Goal: Task Accomplishment & Management: Use online tool/utility

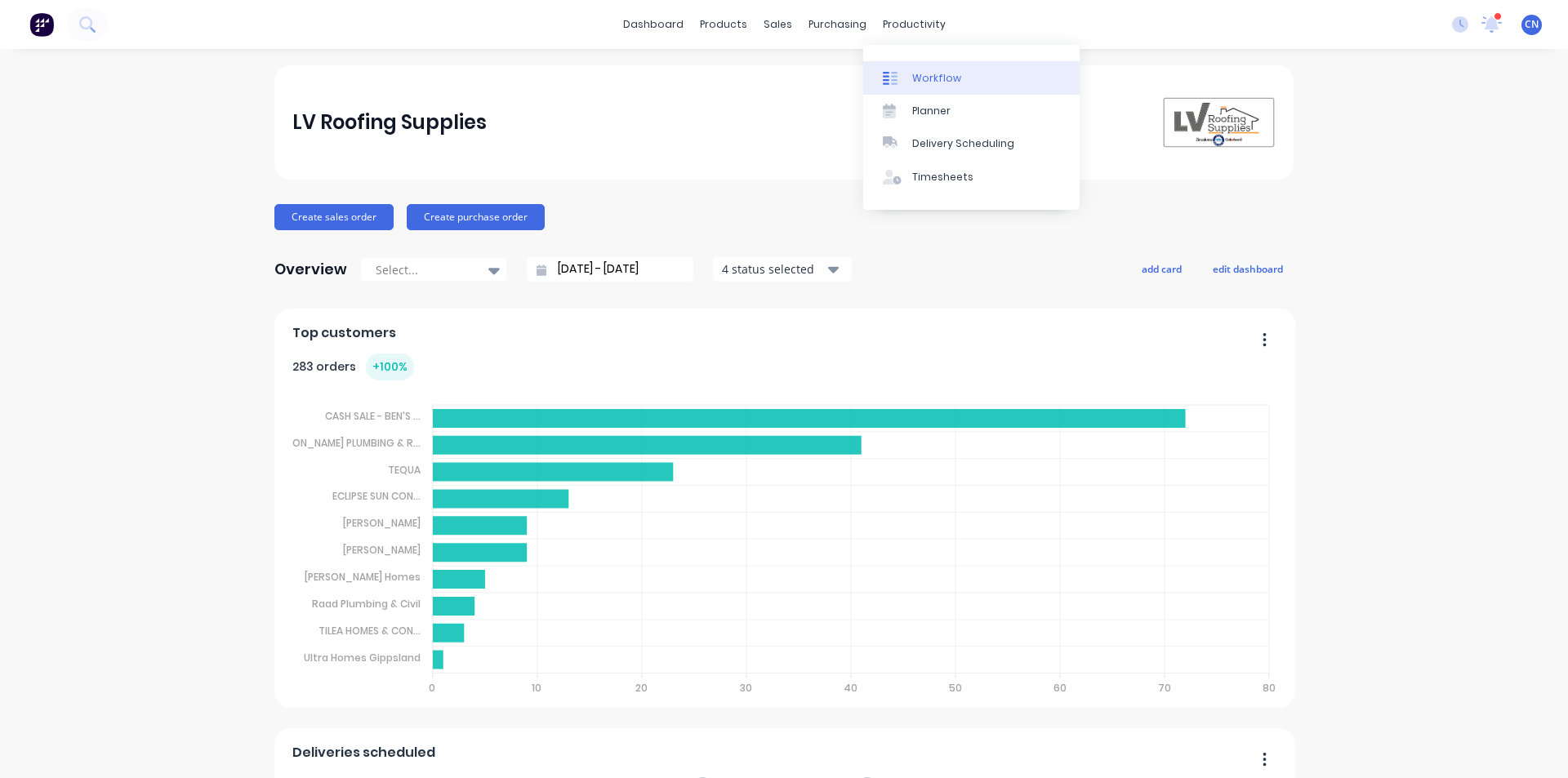
click at [923, 76] on div "Workflow" at bounding box center [937, 78] width 49 height 15
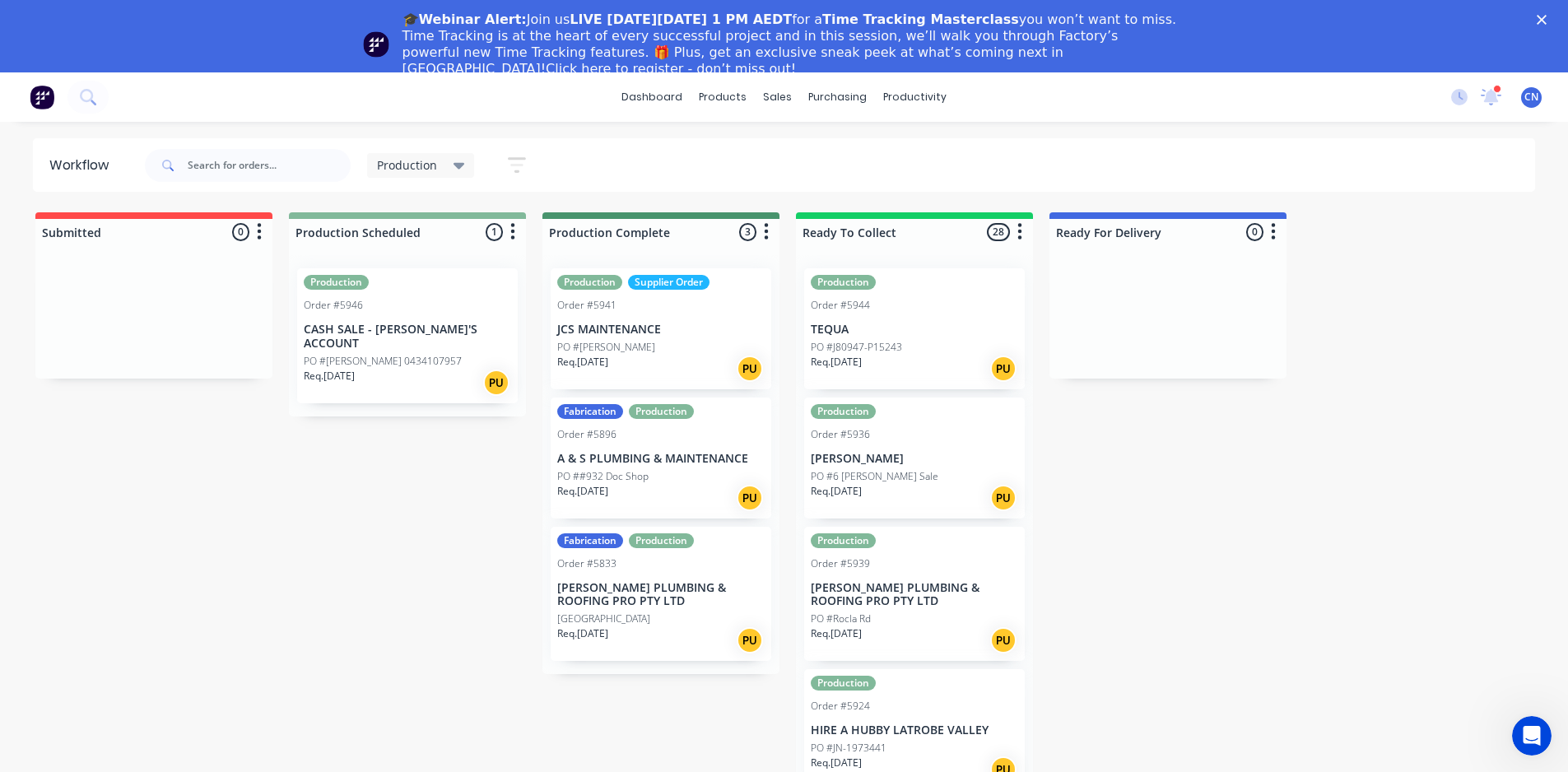
click at [376, 298] on div "Order #5946" at bounding box center [407, 305] width 207 height 15
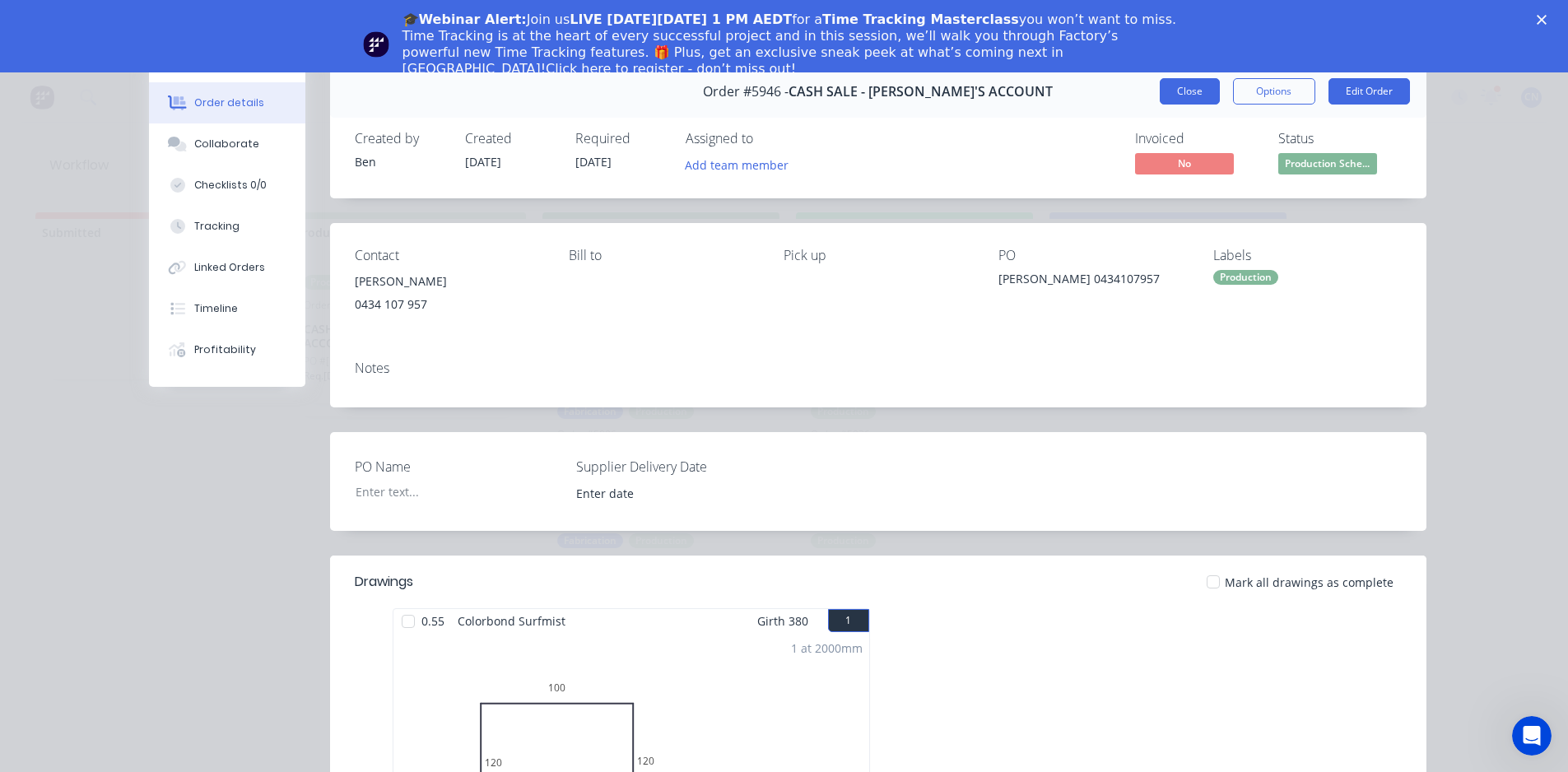
click at [1196, 96] on button "Close" at bounding box center [1189, 91] width 60 height 27
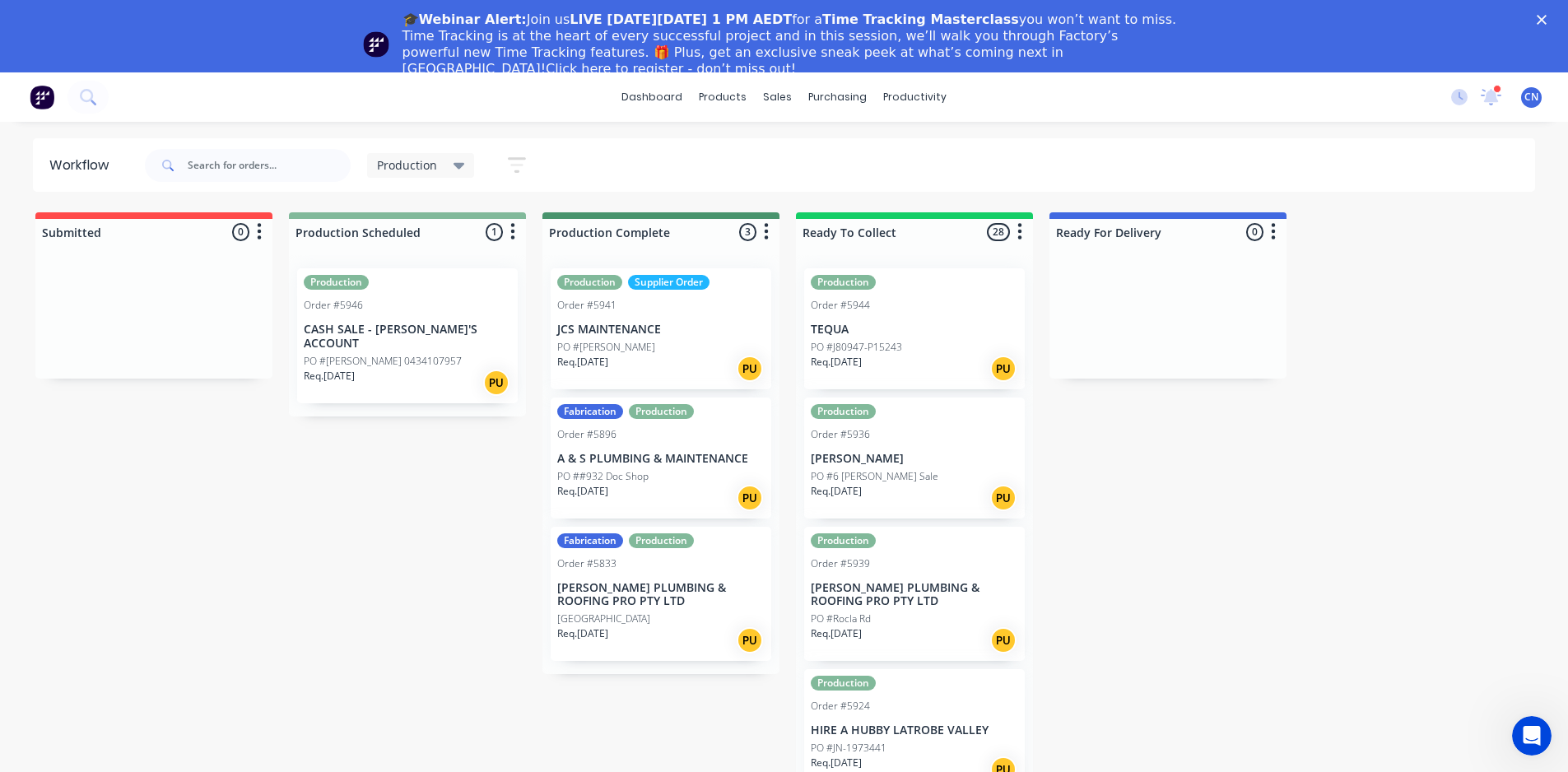
click at [412, 338] on div "Production Order #5946 CASH SALE - BEN'S ACCOUNT PO #[PERSON_NAME] 0434107957 R…" at bounding box center [407, 336] width 221 height 135
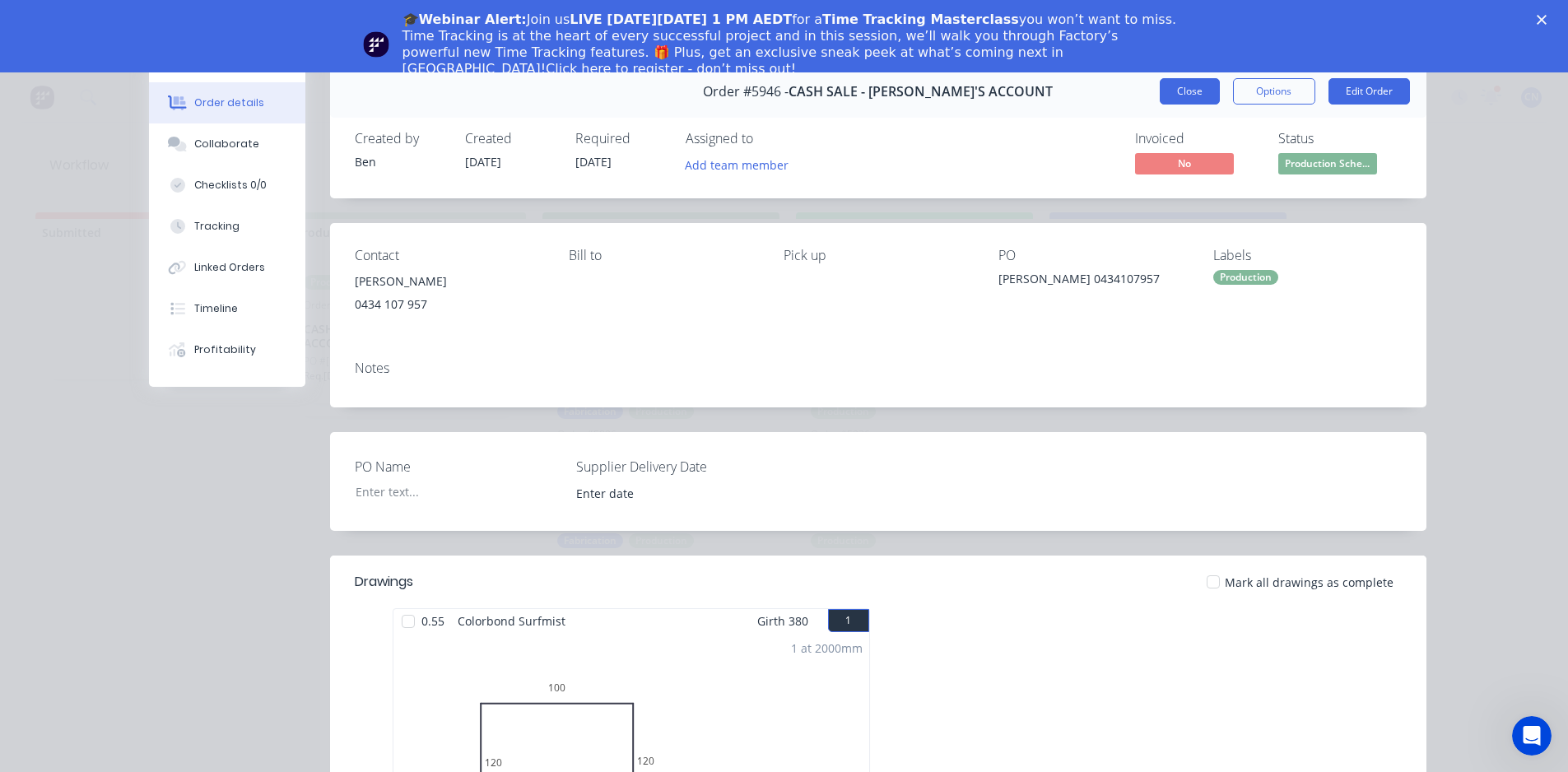
click at [1181, 95] on button "Close" at bounding box center [1189, 91] width 60 height 27
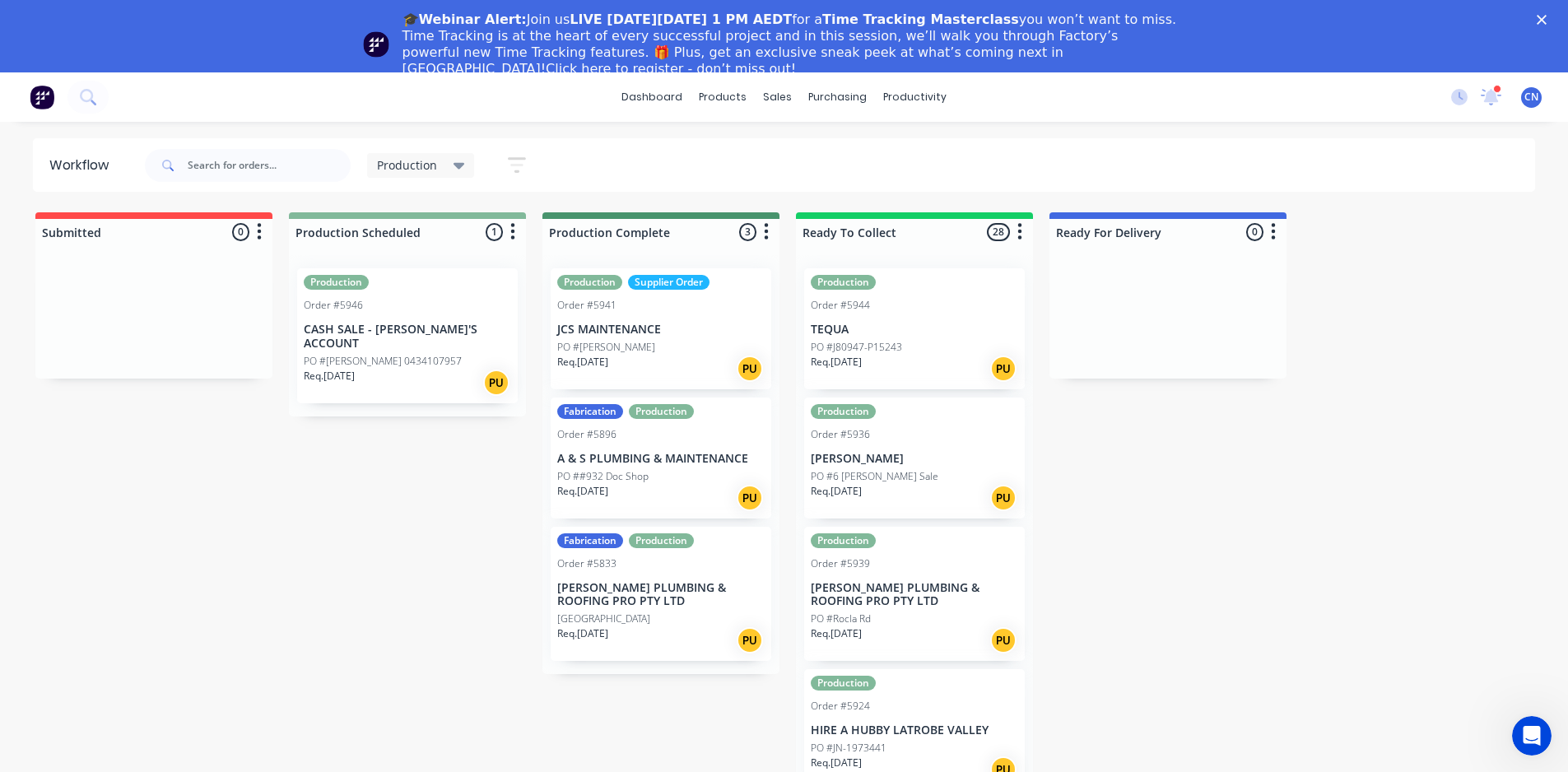
click at [400, 369] on div "Req. [DATE] PU" at bounding box center [407, 382] width 207 height 28
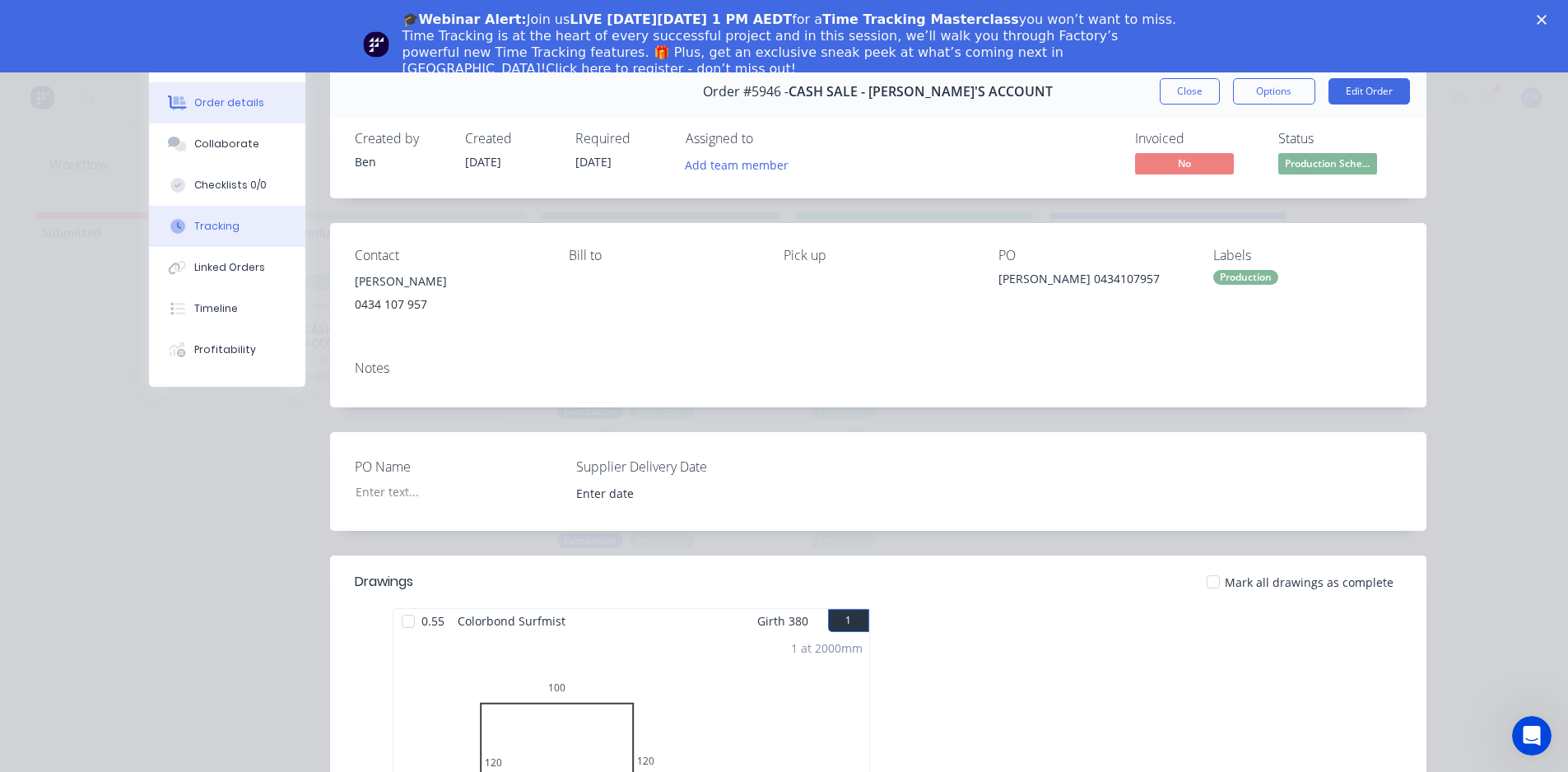
click at [241, 227] on button "Tracking" at bounding box center [227, 225] width 156 height 41
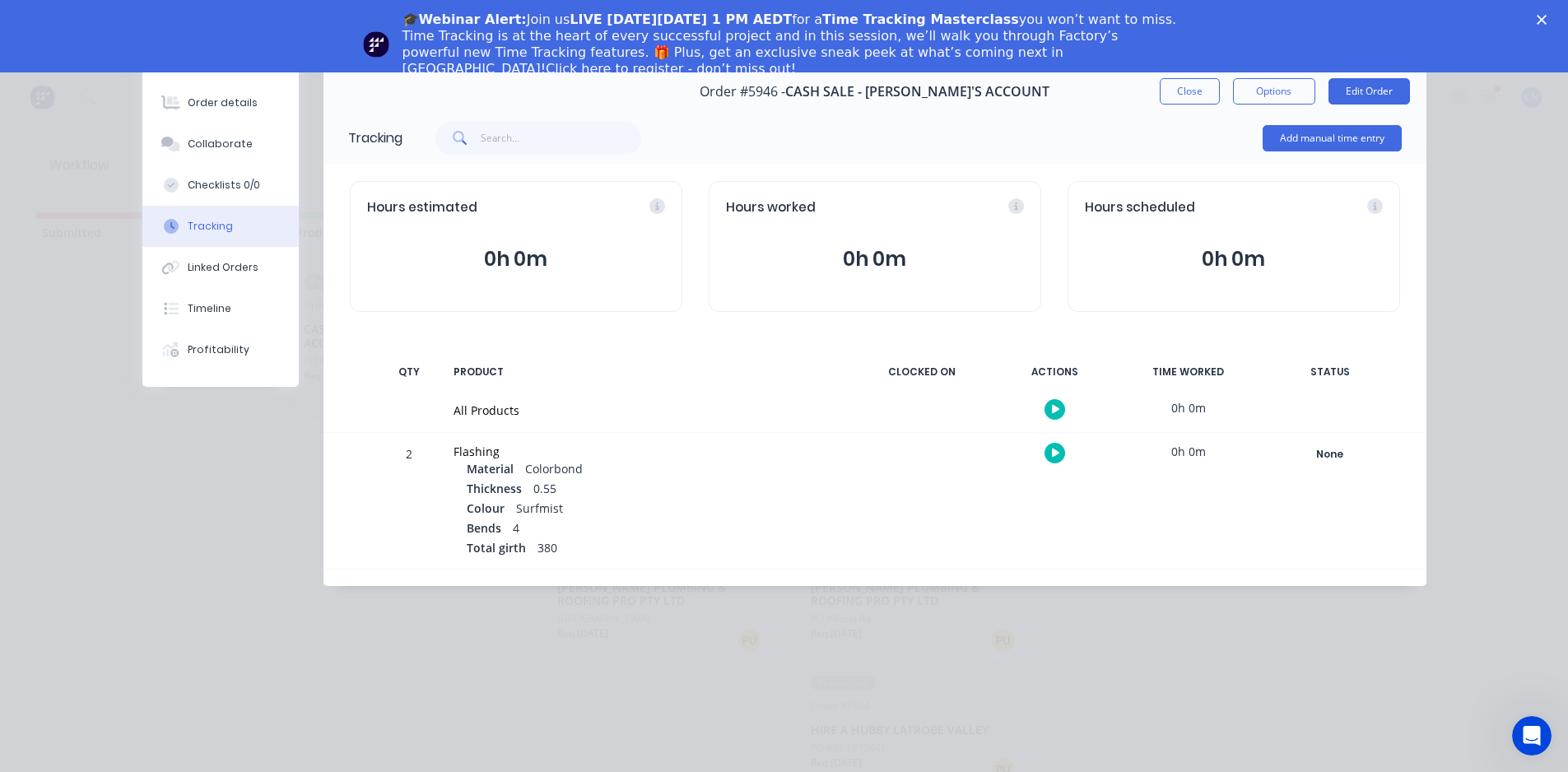
click at [1058, 411] on icon "button" at bounding box center [1055, 409] width 9 height 10
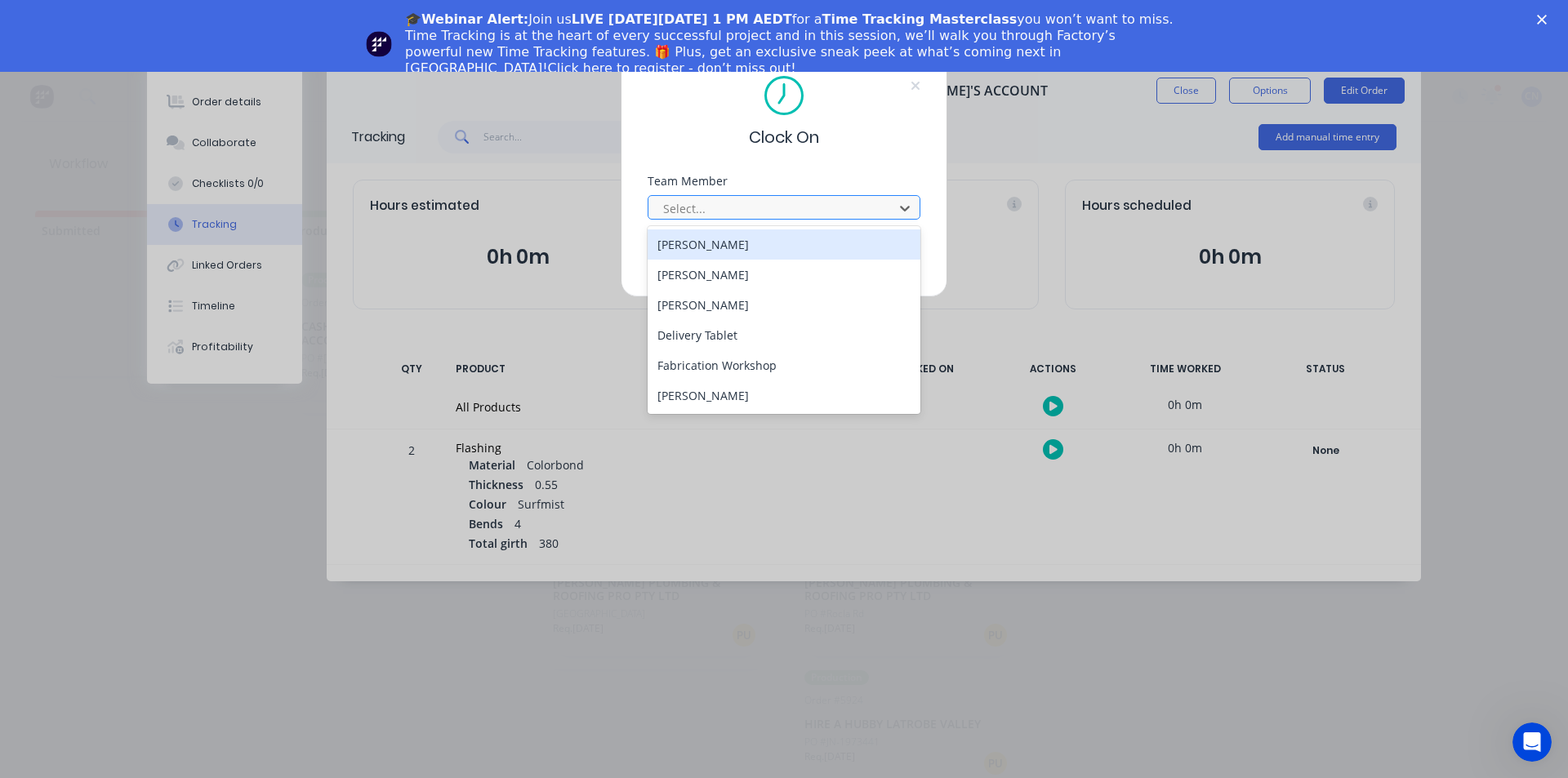
drag, startPoint x: 749, startPoint y: 209, endPoint x: 744, endPoint y: 228, distance: 19.6
click at [748, 207] on div at bounding box center [773, 208] width 224 height 21
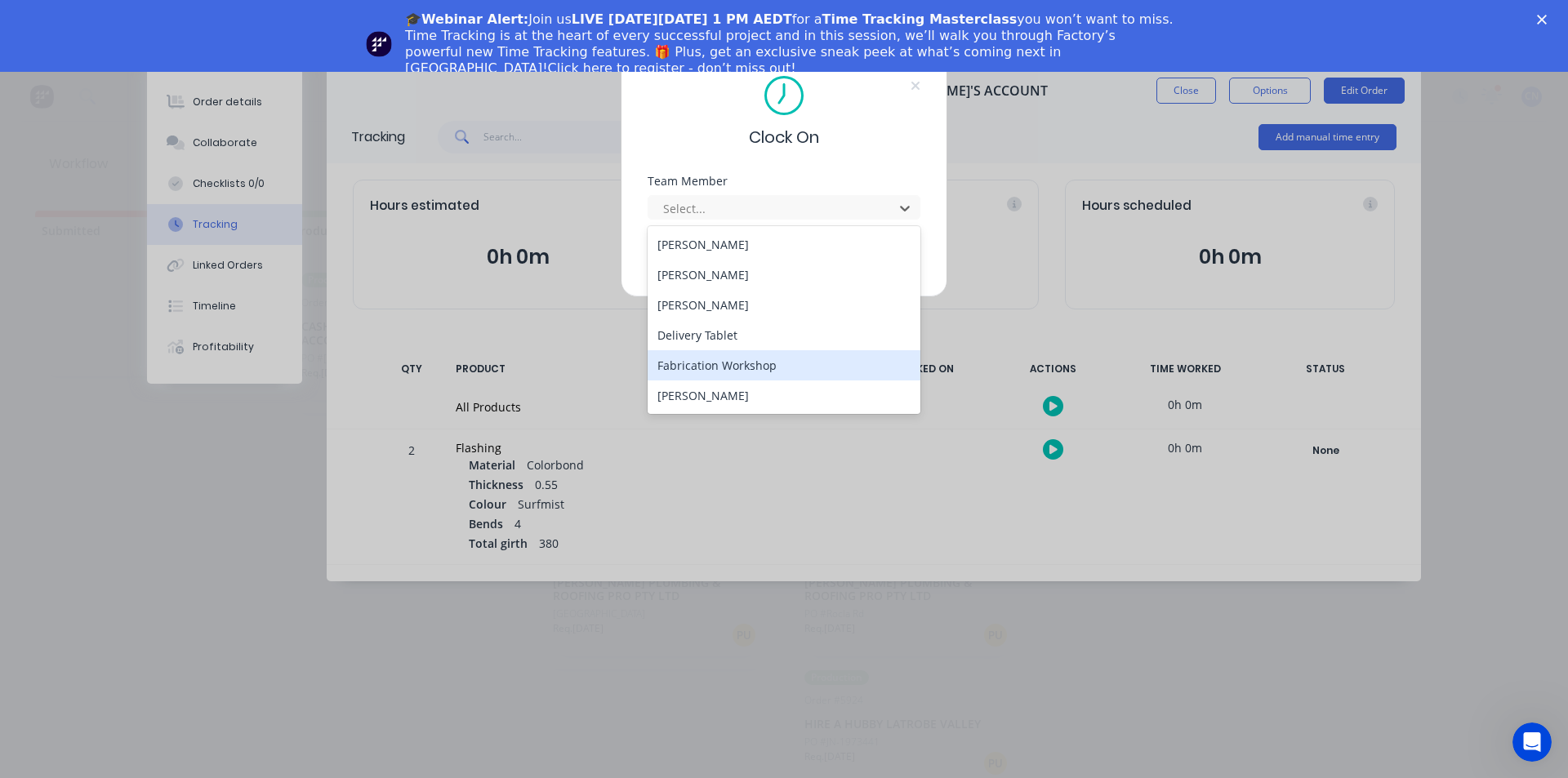
click at [725, 370] on div "Fabrication Workshop" at bounding box center [783, 365] width 273 height 30
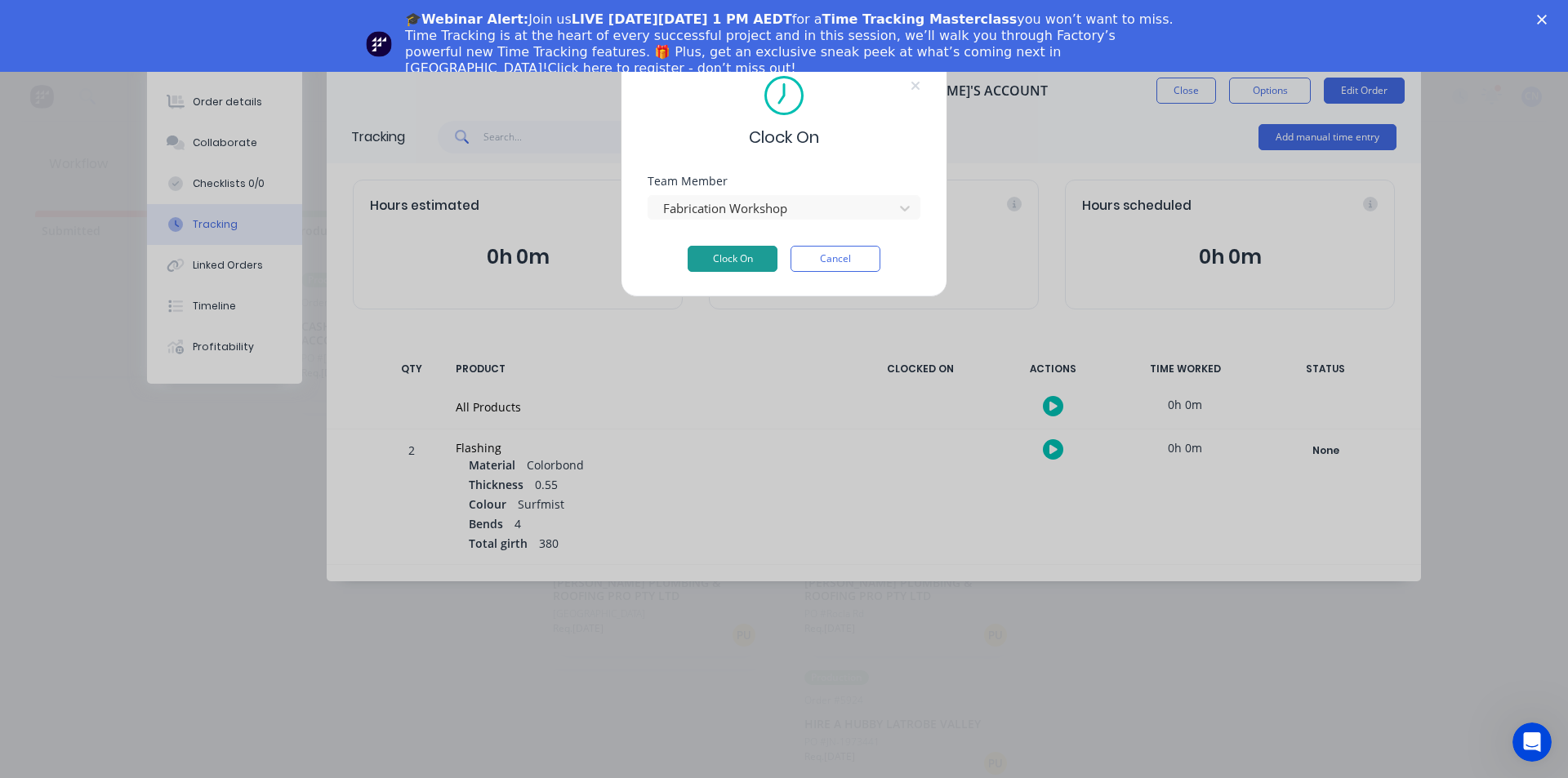
drag, startPoint x: 759, startPoint y: 242, endPoint x: 751, endPoint y: 258, distance: 17.9
click at [756, 254] on form "Team Member Fabrication Workshop Clock On Cancel" at bounding box center [783, 223] width 273 height 96
click at [751, 258] on button "Clock On" at bounding box center [732, 258] width 90 height 26
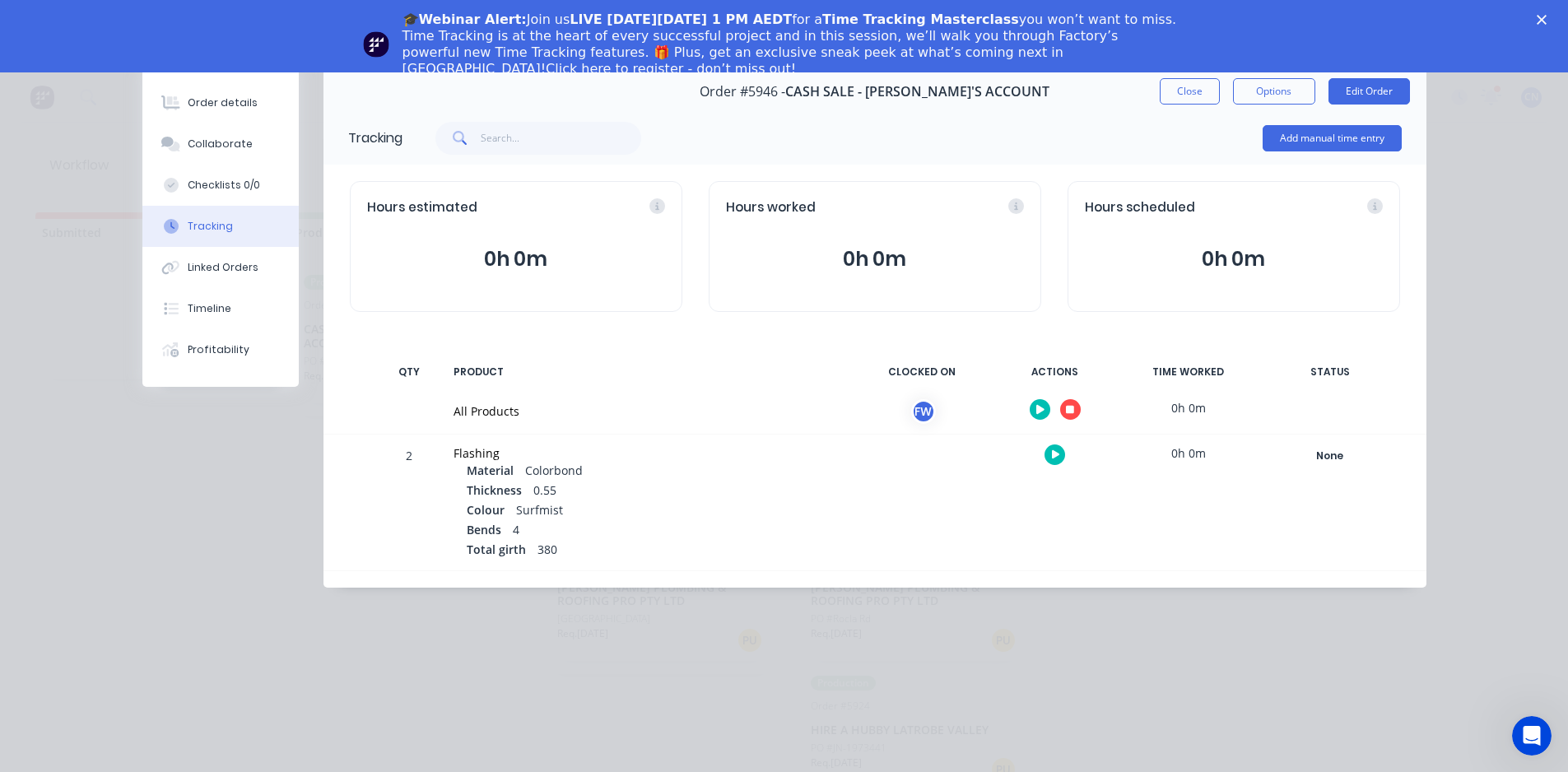
click at [1068, 416] on button "button" at bounding box center [1071, 410] width 21 height 21
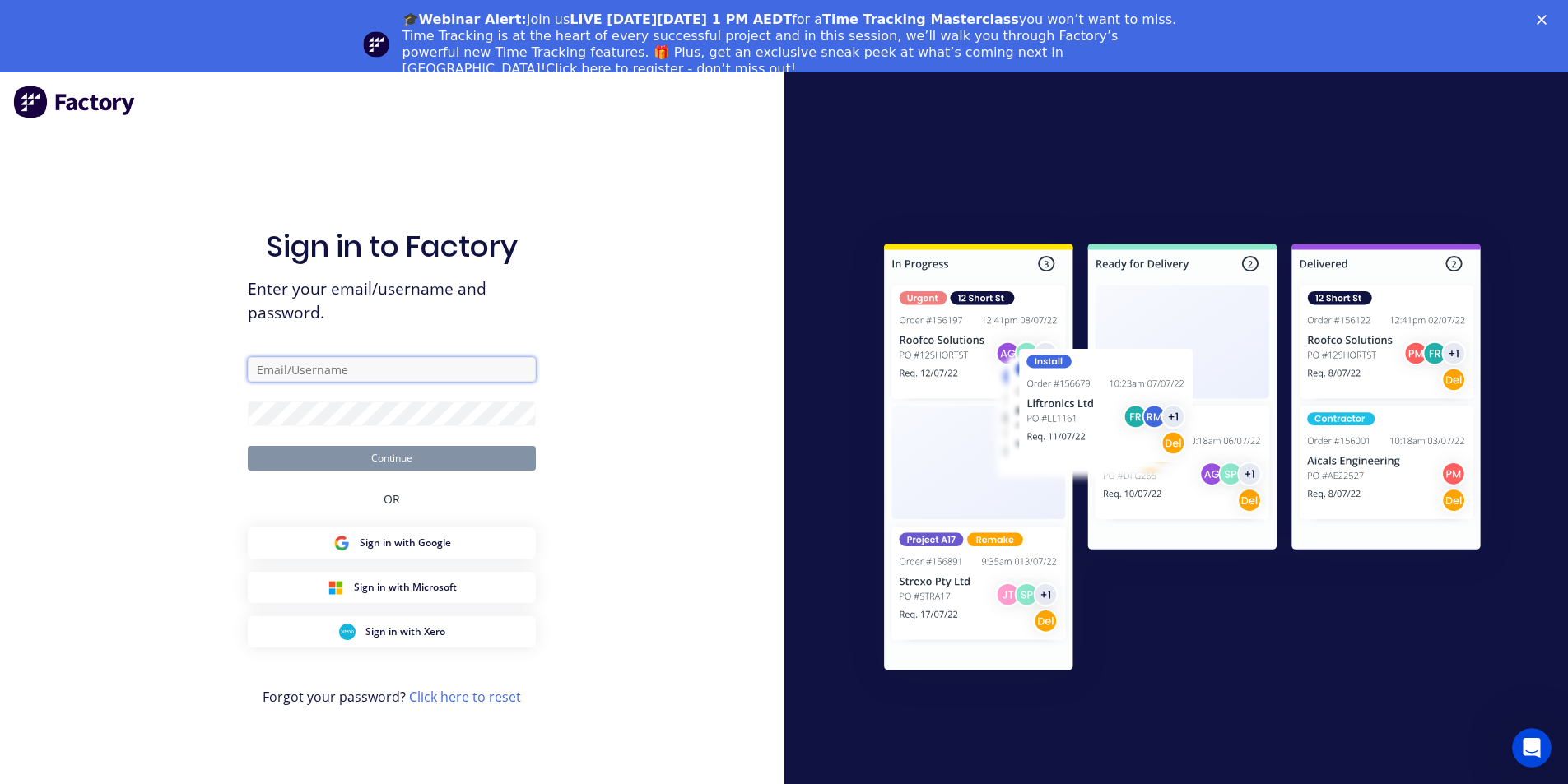
type input "[EMAIL_ADDRESS][DOMAIN_NAME]"
click at [399, 464] on button "Continue" at bounding box center [391, 458] width 288 height 25
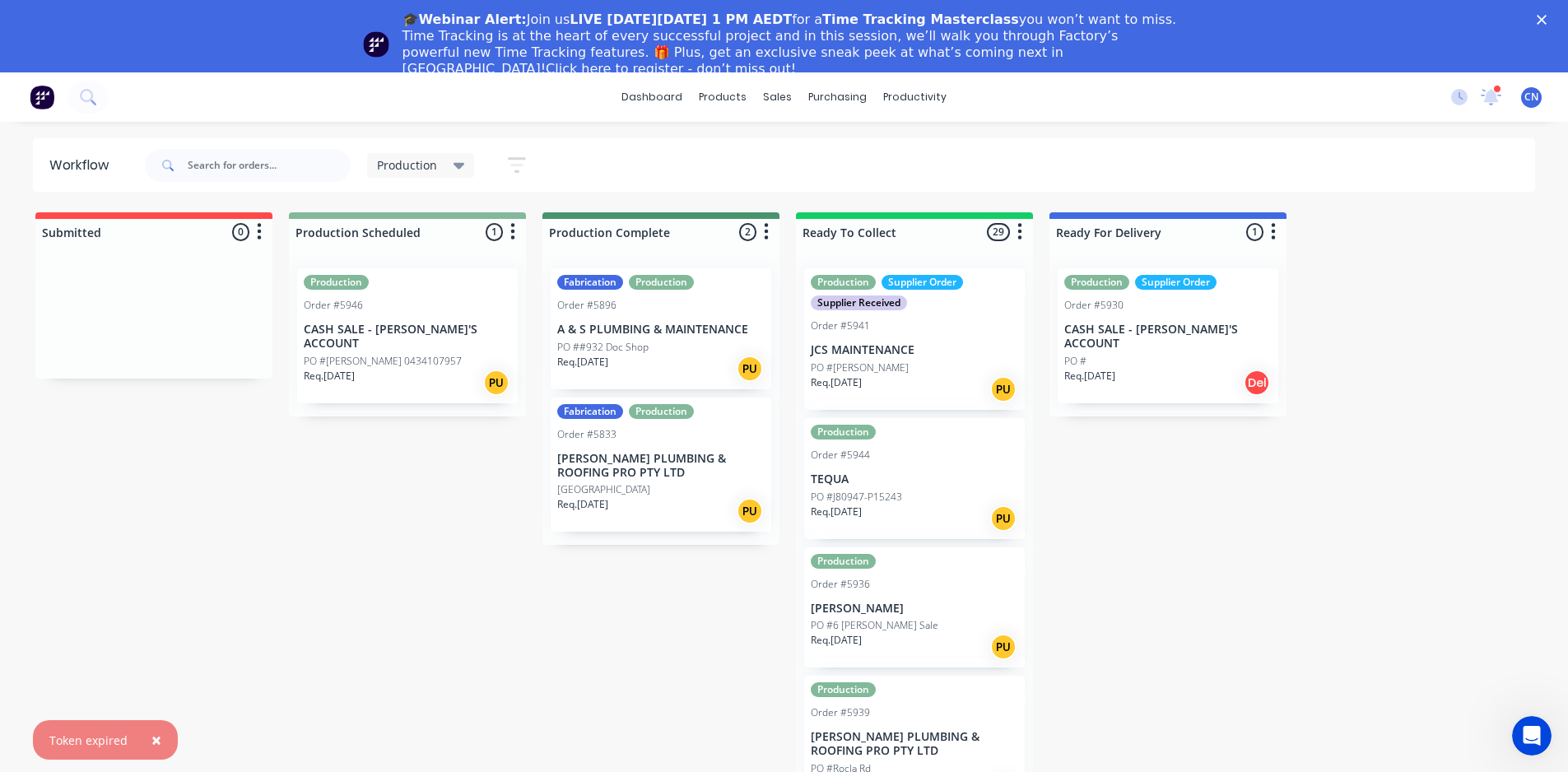
click at [415, 369] on div "Req. [DATE] PU" at bounding box center [407, 382] width 207 height 28
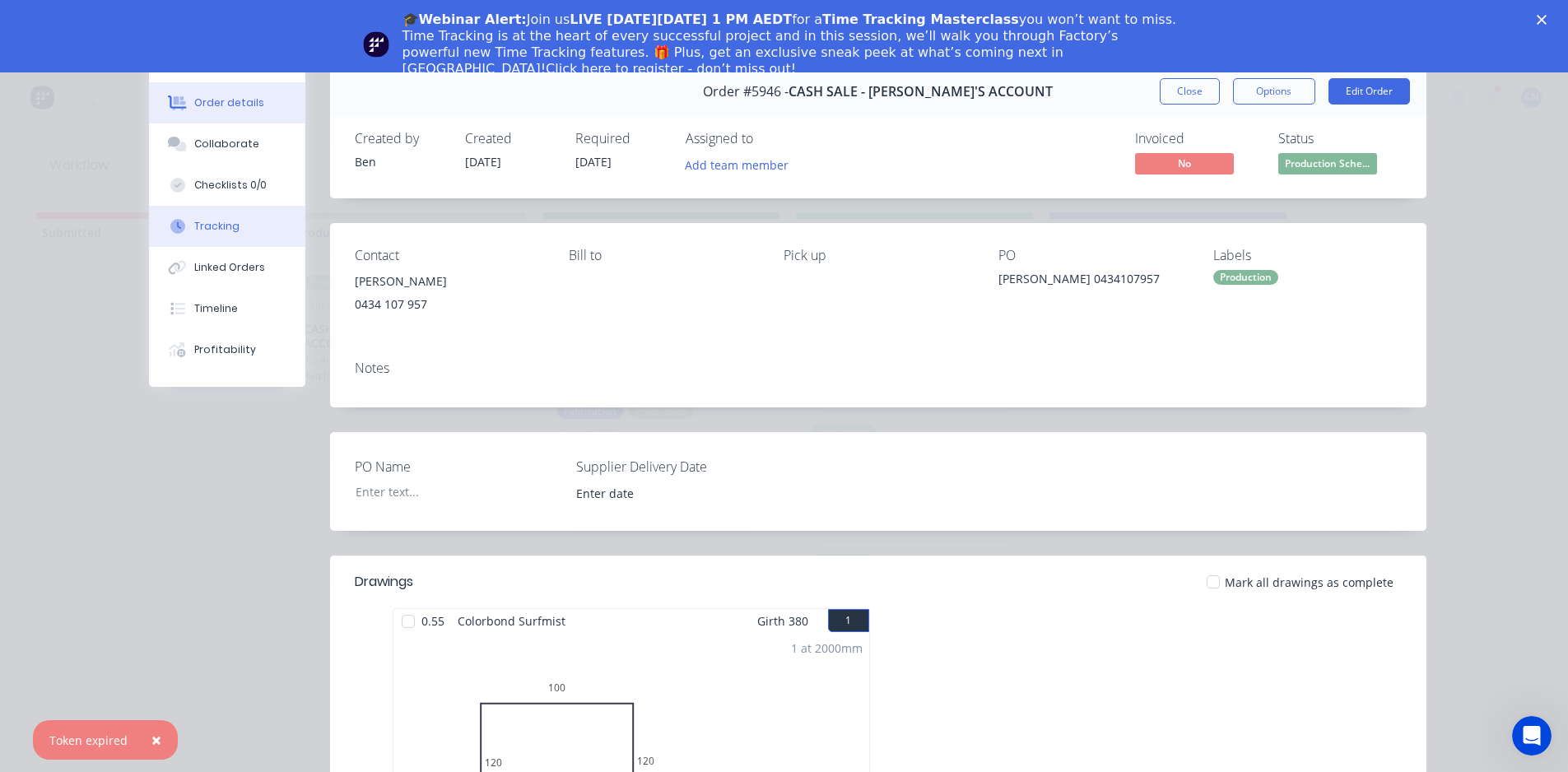
click at [217, 222] on div "Tracking" at bounding box center [217, 226] width 46 height 15
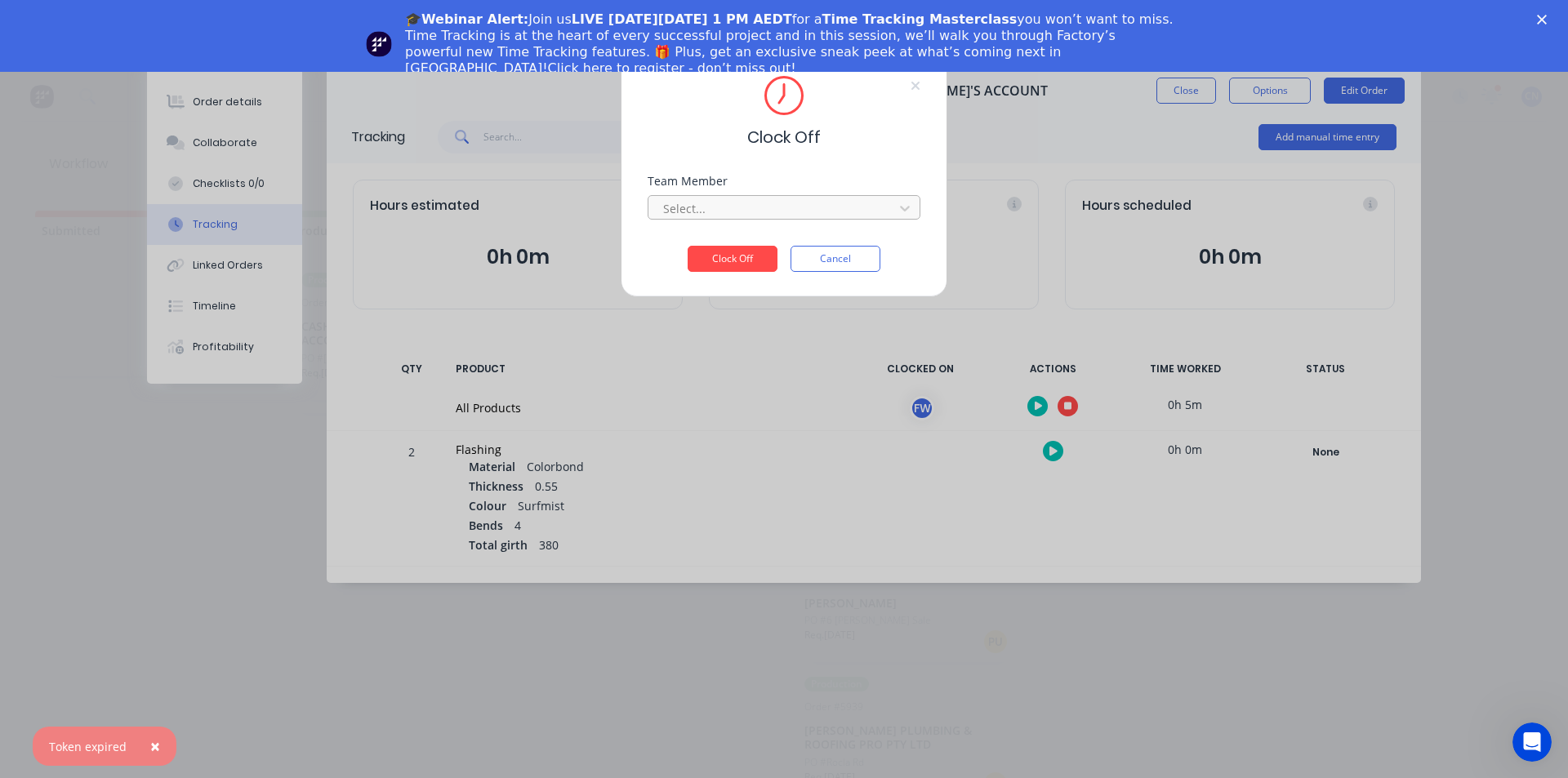
click at [735, 209] on div at bounding box center [773, 208] width 224 height 21
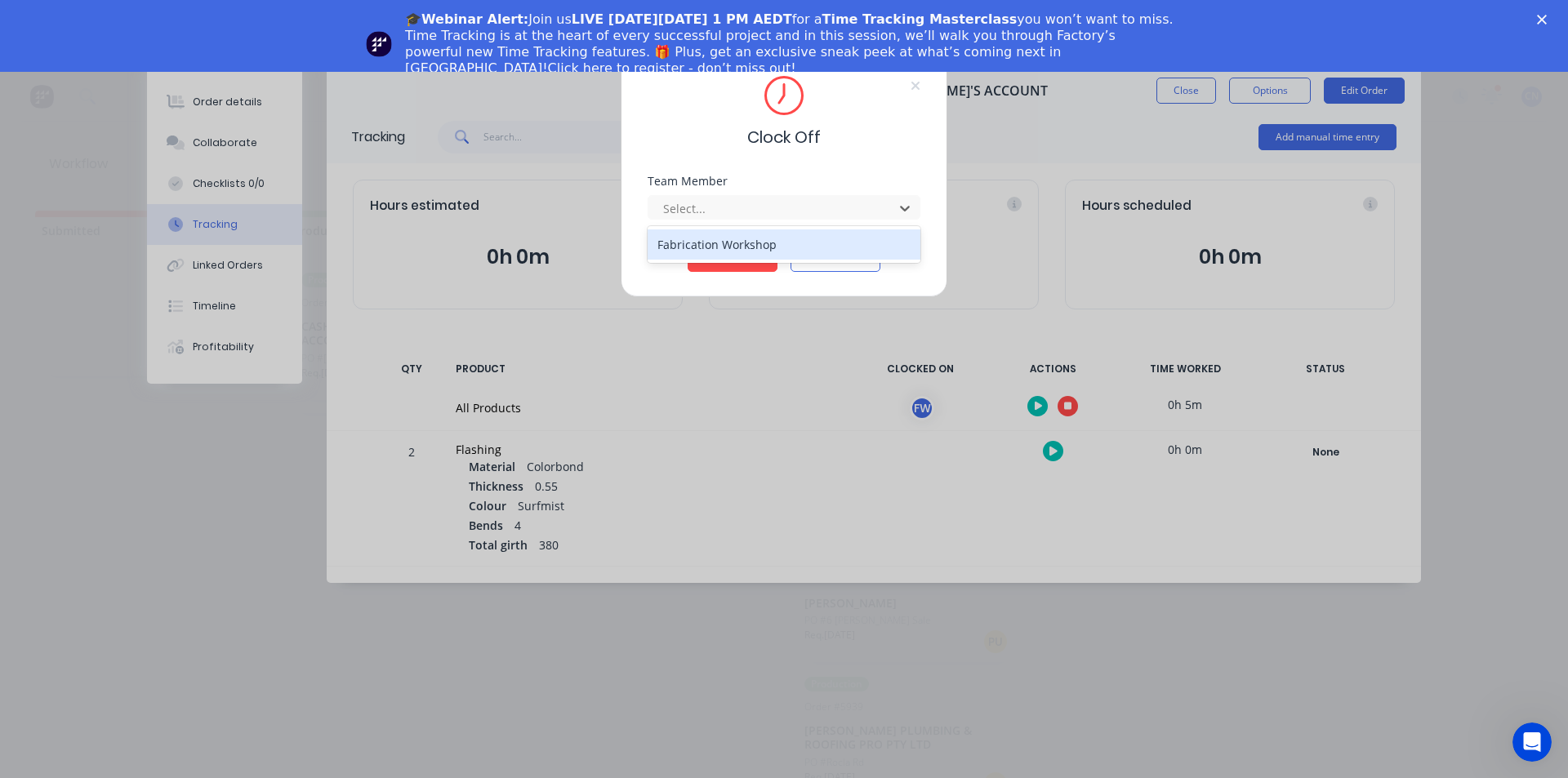
click at [706, 250] on div "Fabrication Workshop" at bounding box center [783, 244] width 273 height 30
click at [713, 268] on button "Clock Off" at bounding box center [732, 258] width 90 height 26
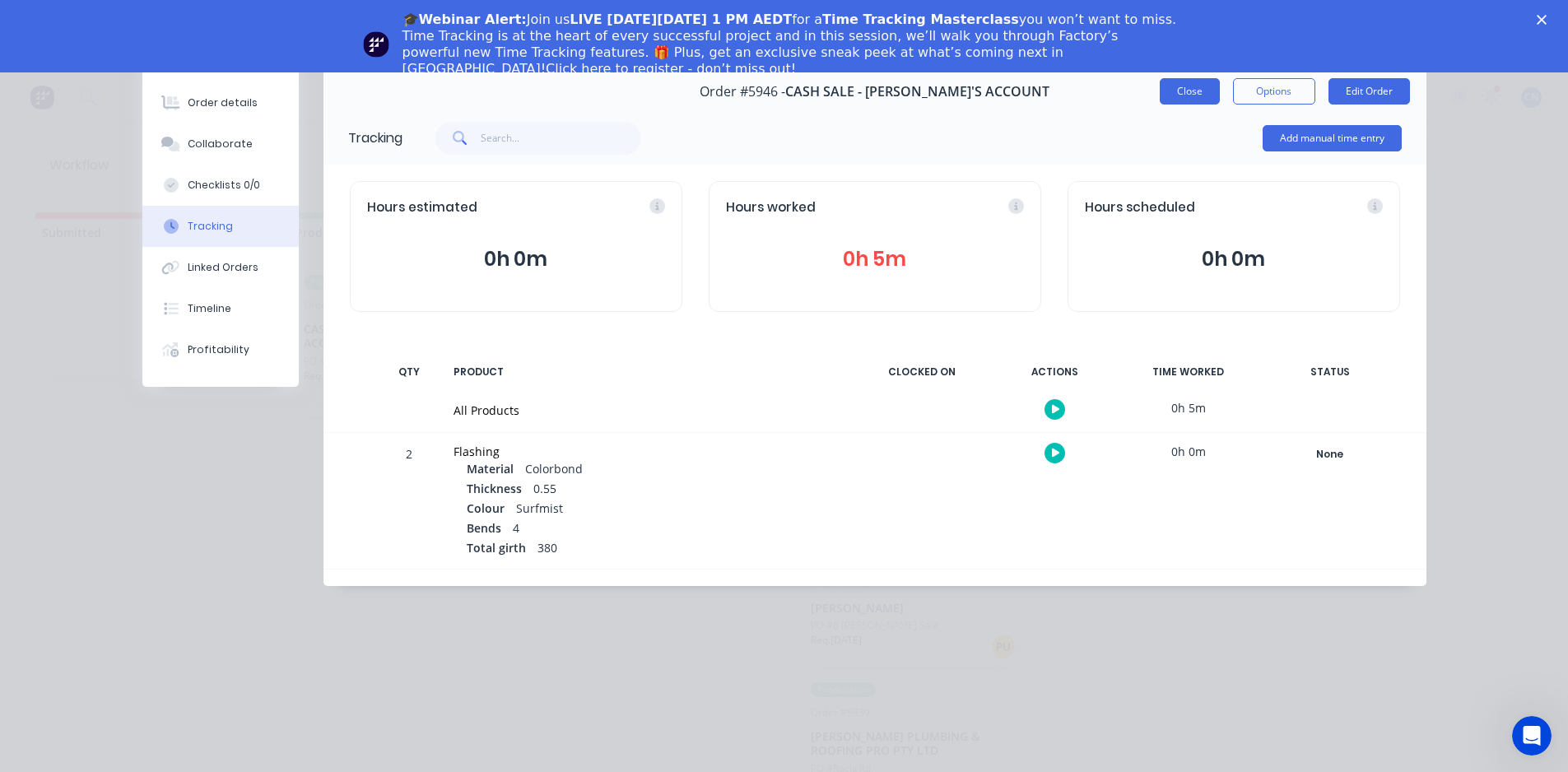
click at [1198, 99] on button "Close" at bounding box center [1189, 91] width 60 height 27
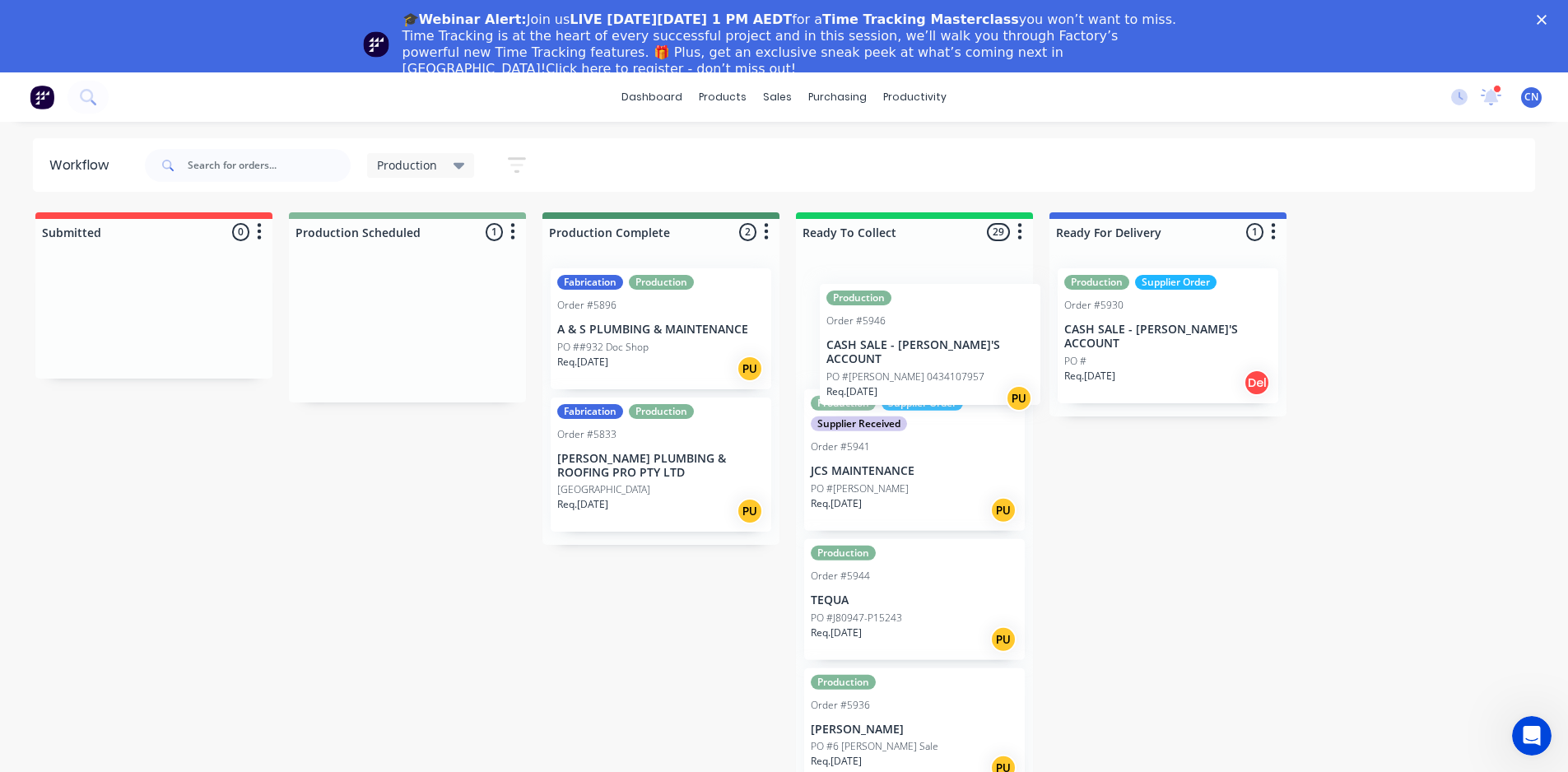
drag, startPoint x: 394, startPoint y: 333, endPoint x: 924, endPoint y: 348, distance: 530.2
click at [924, 348] on div "Submitted 0 Summaries Total order value Invoiced to date To be invoiced Product…" at bounding box center [1240, 520] width 2506 height 617
